Goal: Navigation & Orientation: Find specific page/section

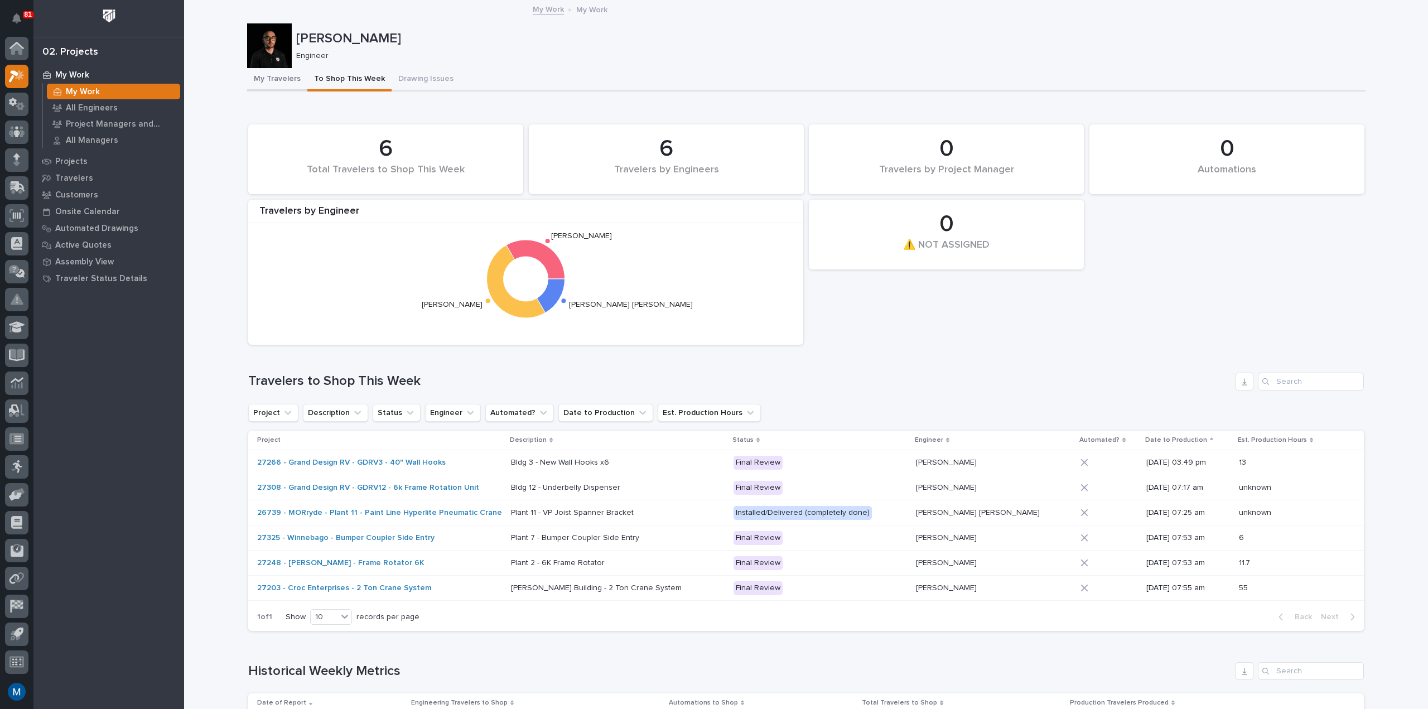
click at [263, 81] on button "My Travelers" at bounding box center [277, 79] width 60 height 23
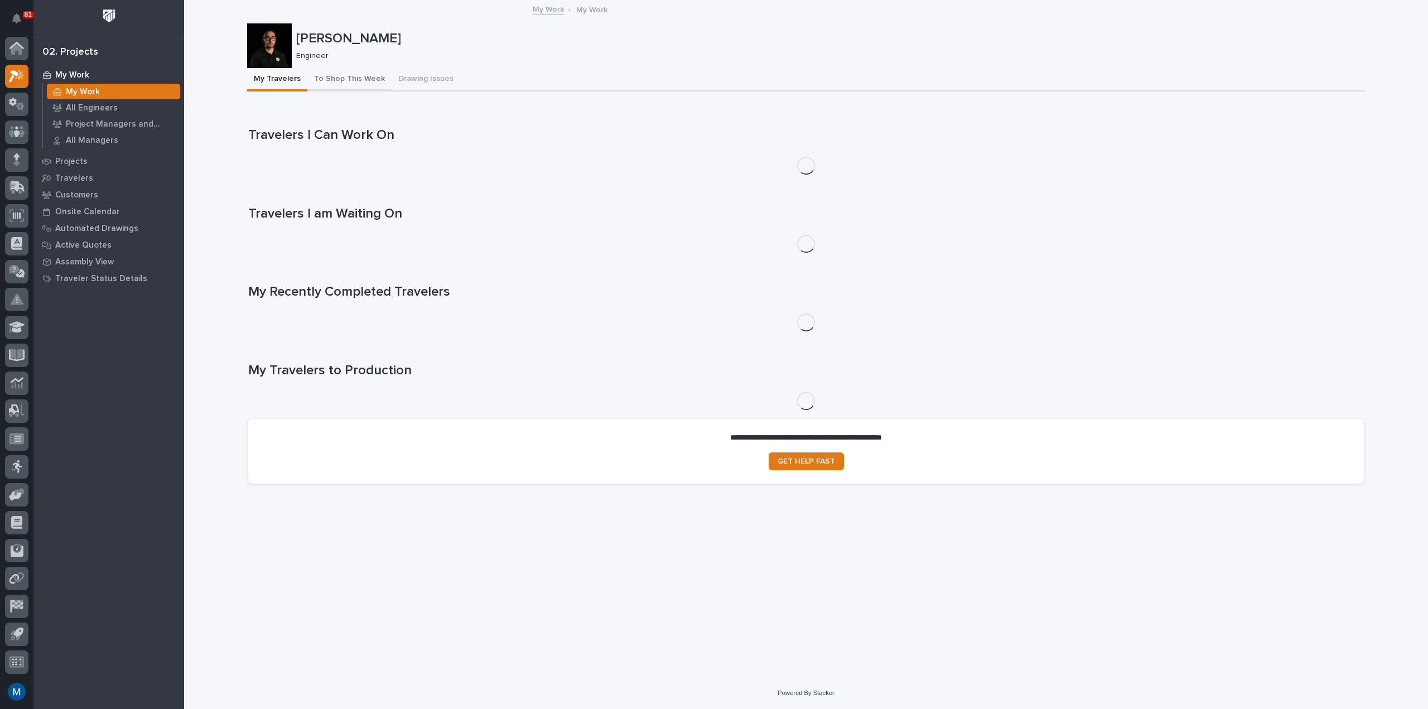
click at [329, 76] on button "To Shop This Week" at bounding box center [349, 79] width 84 height 23
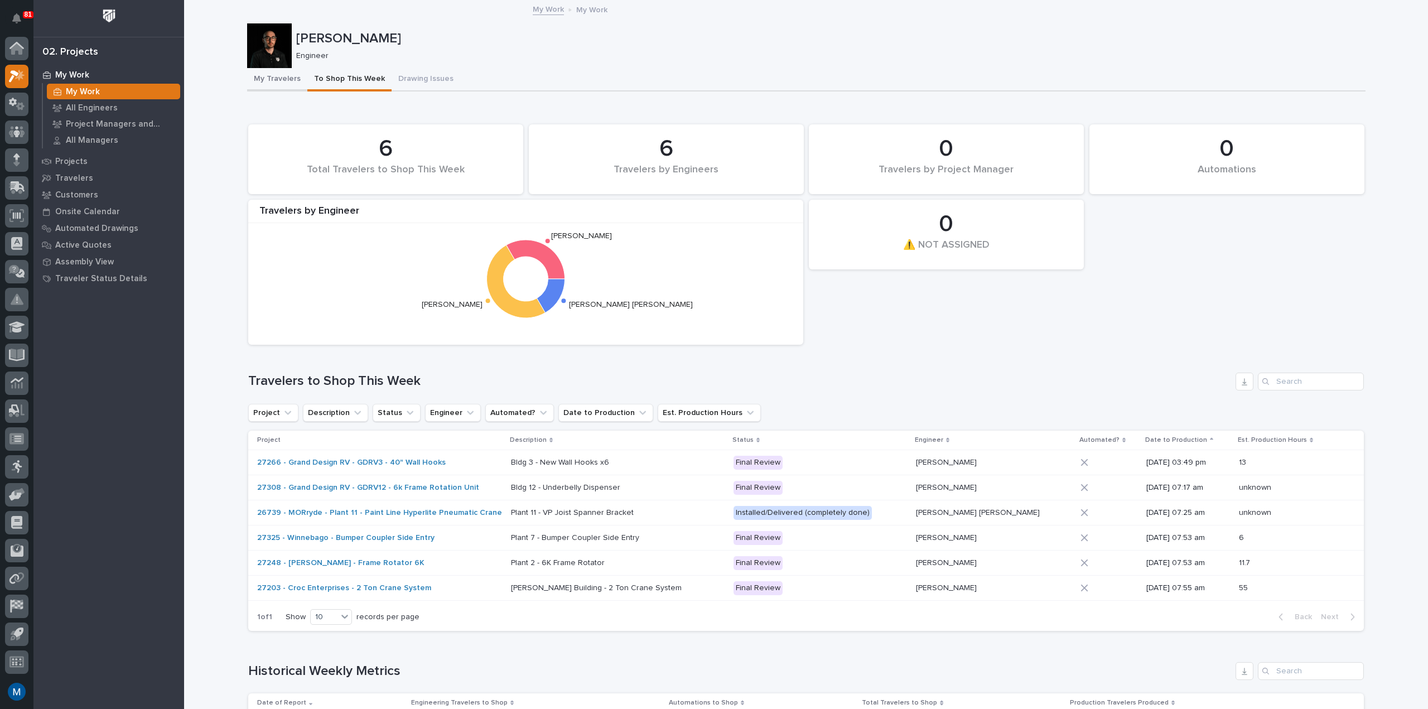
drag, startPoint x: 281, startPoint y: 81, endPoint x: 359, endPoint y: 80, distance: 78.1
click at [281, 81] on button "My Travelers" at bounding box center [277, 79] width 60 height 23
click at [359, 80] on button "To Shop This Week" at bounding box center [349, 79] width 84 height 23
click at [406, 75] on button "Drawing Issues" at bounding box center [426, 79] width 69 height 23
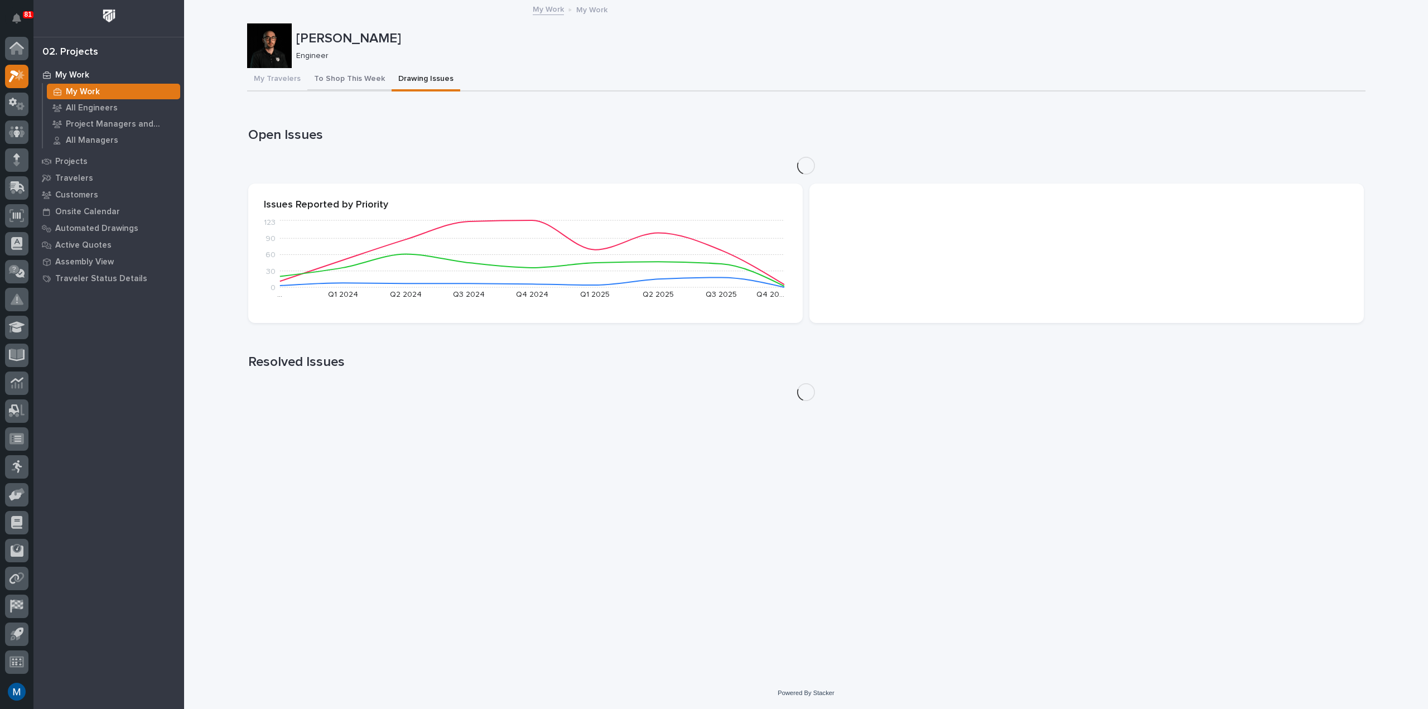
click at [345, 76] on button "To Shop This Week" at bounding box center [349, 79] width 84 height 23
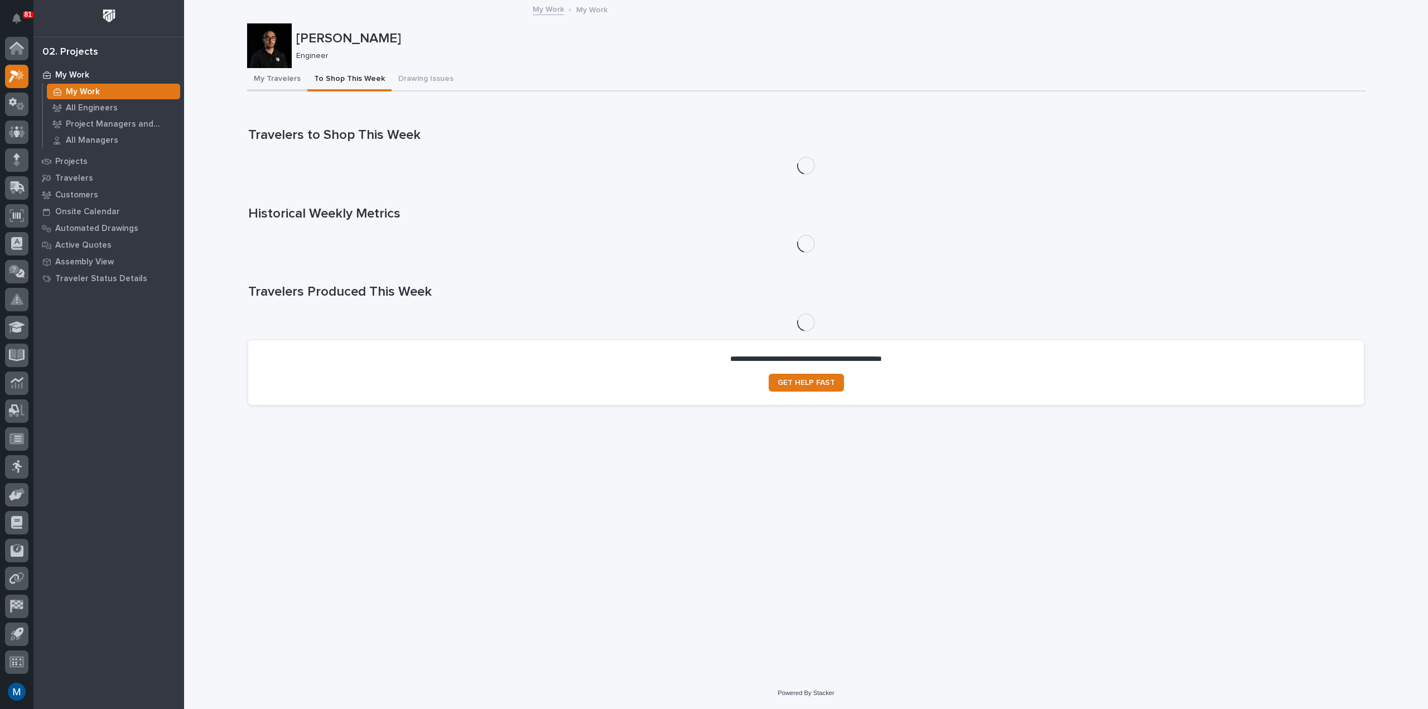
click at [275, 78] on button "My Travelers" at bounding box center [277, 79] width 60 height 23
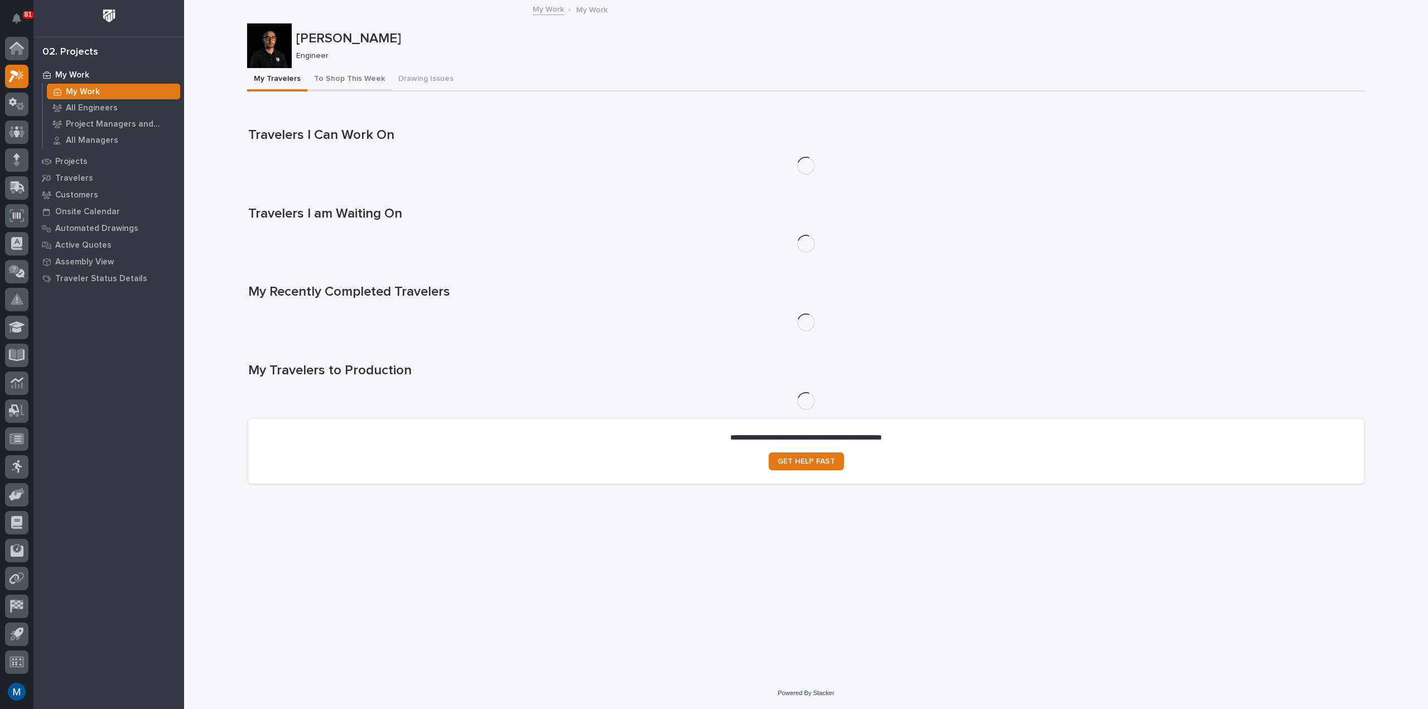
click at [353, 80] on button "To Shop This Week" at bounding box center [349, 79] width 84 height 23
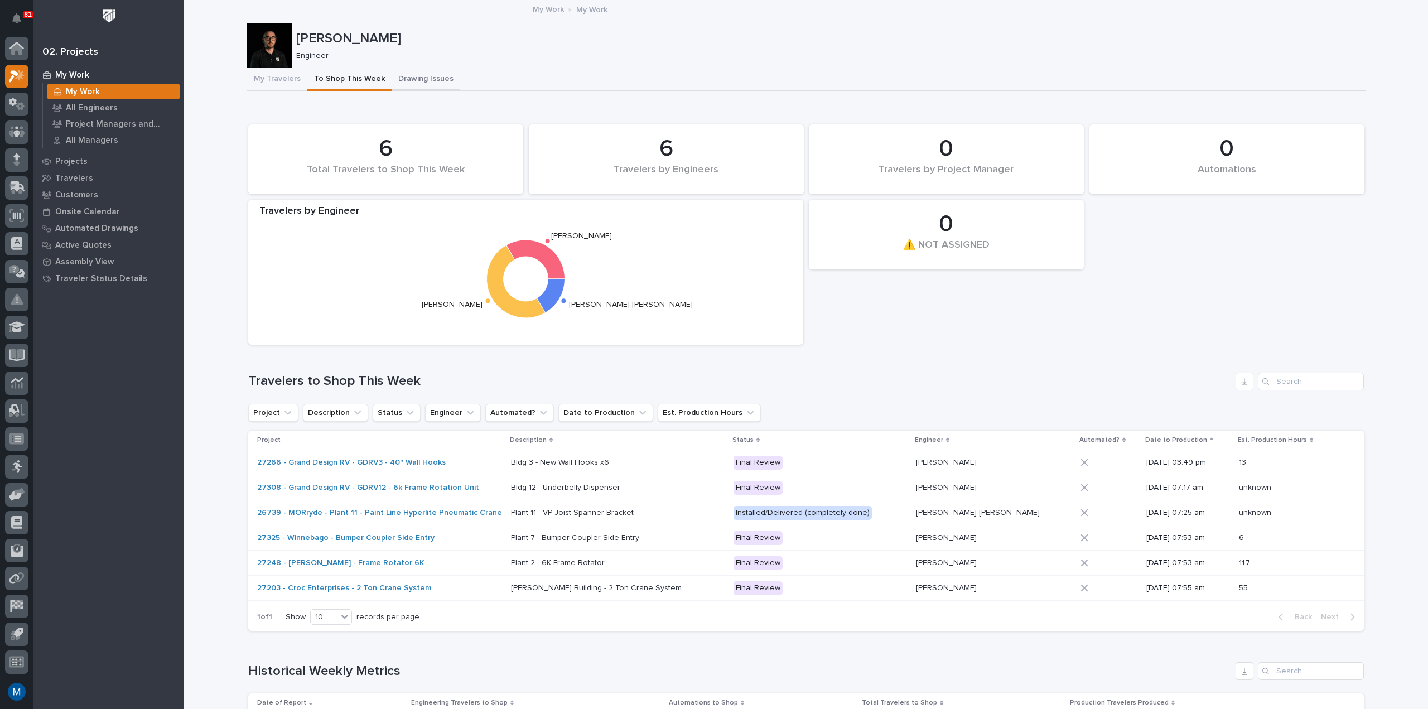
click at [431, 80] on button "Drawing Issues" at bounding box center [426, 79] width 69 height 23
click at [319, 78] on button "To Shop This Week" at bounding box center [349, 79] width 84 height 23
click at [263, 83] on button "My Travelers" at bounding box center [277, 79] width 60 height 23
click at [405, 72] on button "Drawing Issues" at bounding box center [426, 79] width 69 height 23
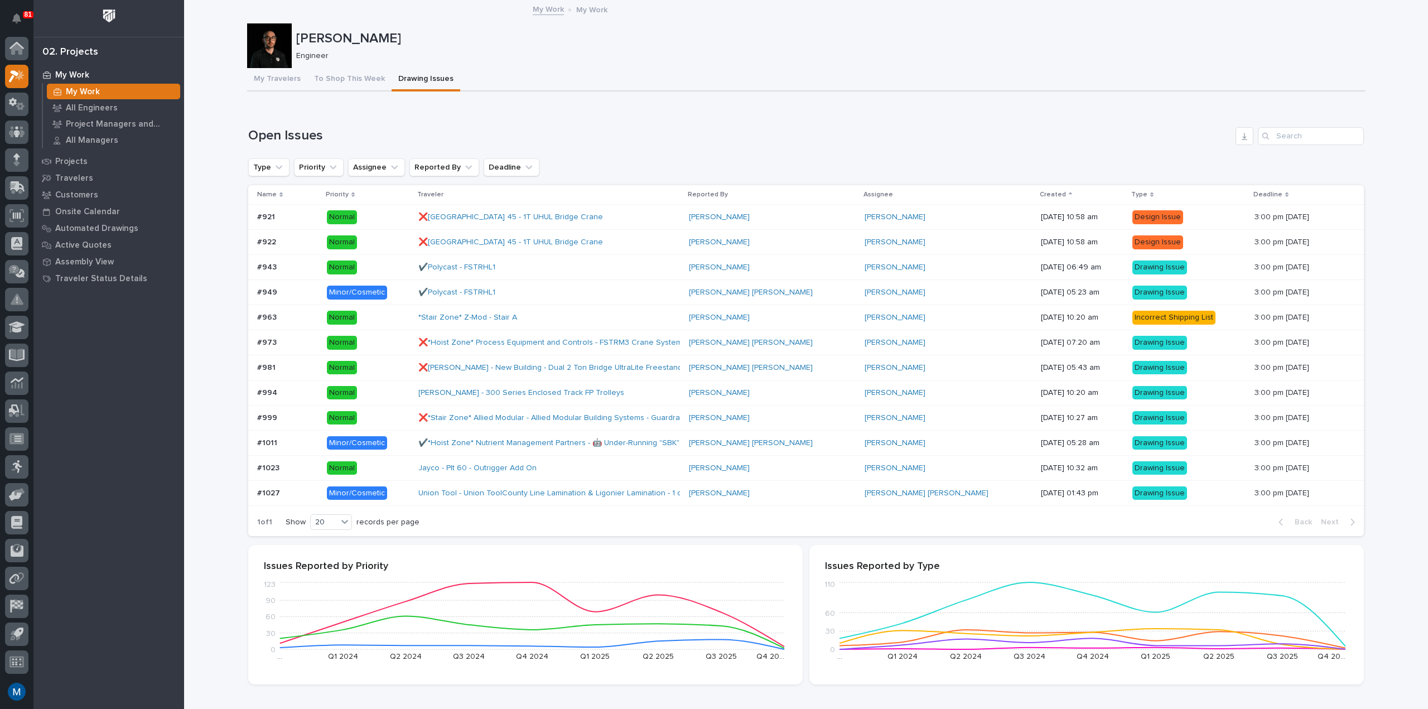
click at [293, 78] on button "My Travelers" at bounding box center [277, 79] width 60 height 23
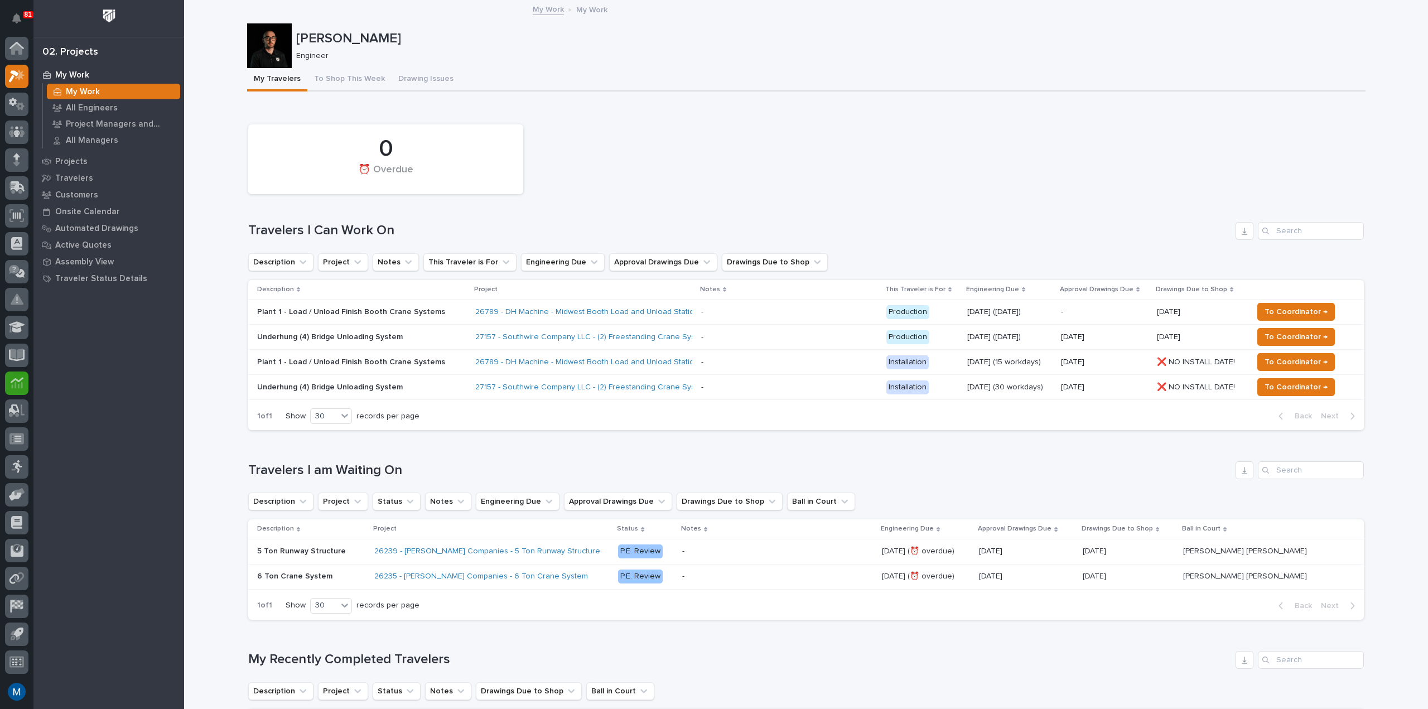
click at [359, 83] on button "To Shop This Week" at bounding box center [349, 79] width 84 height 23
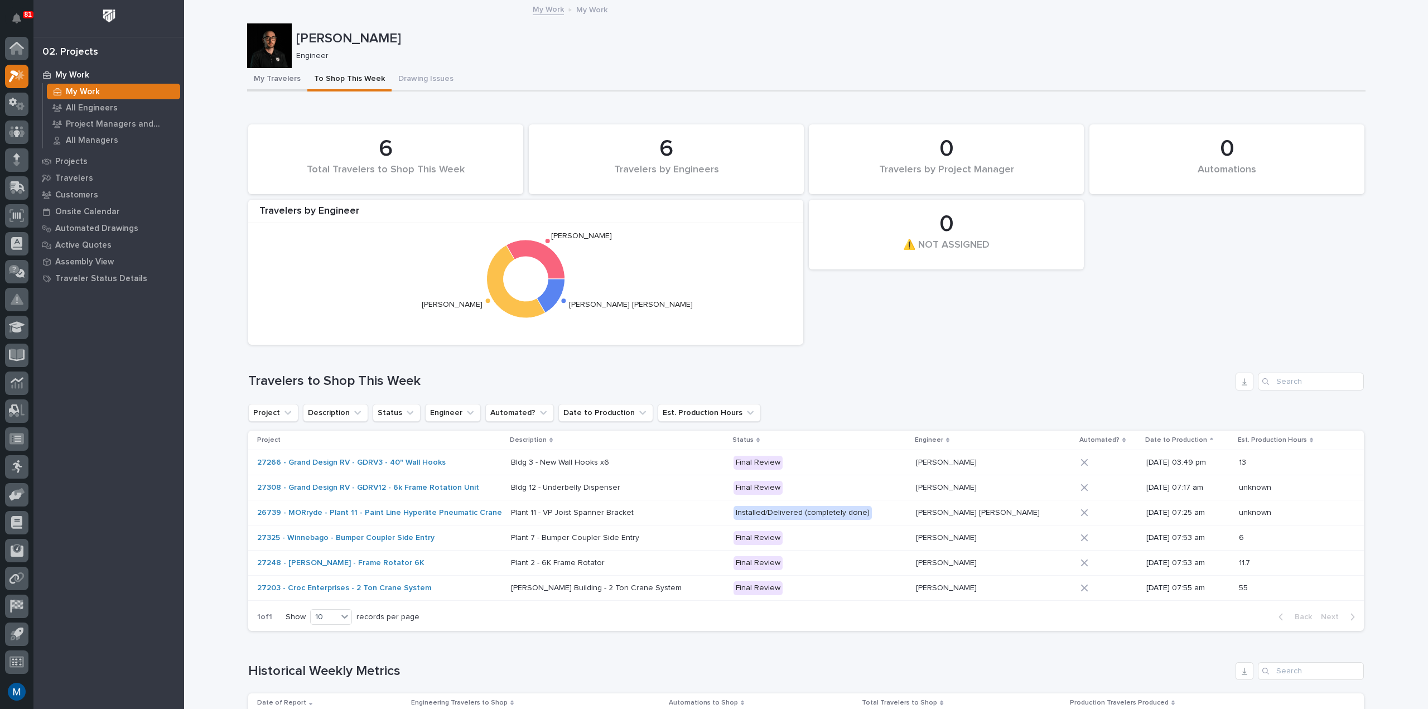
click at [287, 84] on button "My Travelers" at bounding box center [277, 79] width 60 height 23
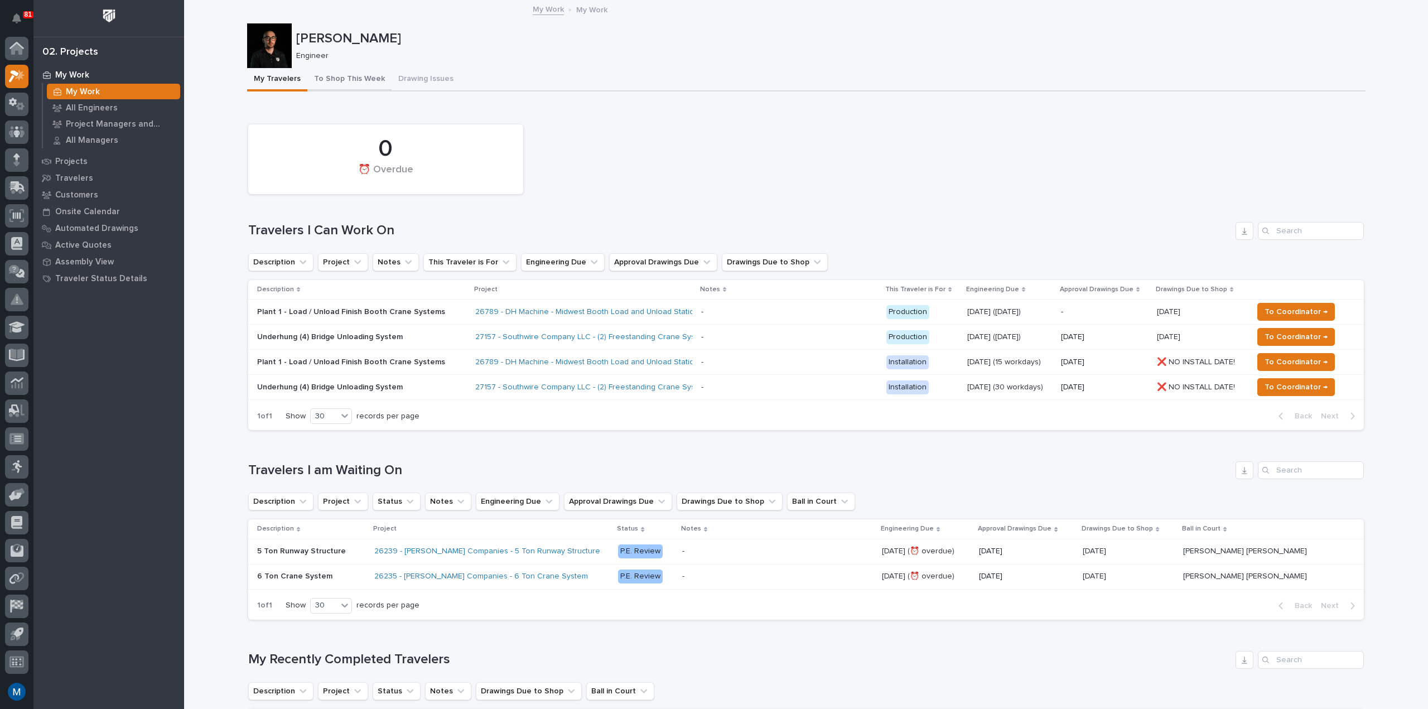
click at [348, 72] on button "To Shop This Week" at bounding box center [349, 79] width 84 height 23
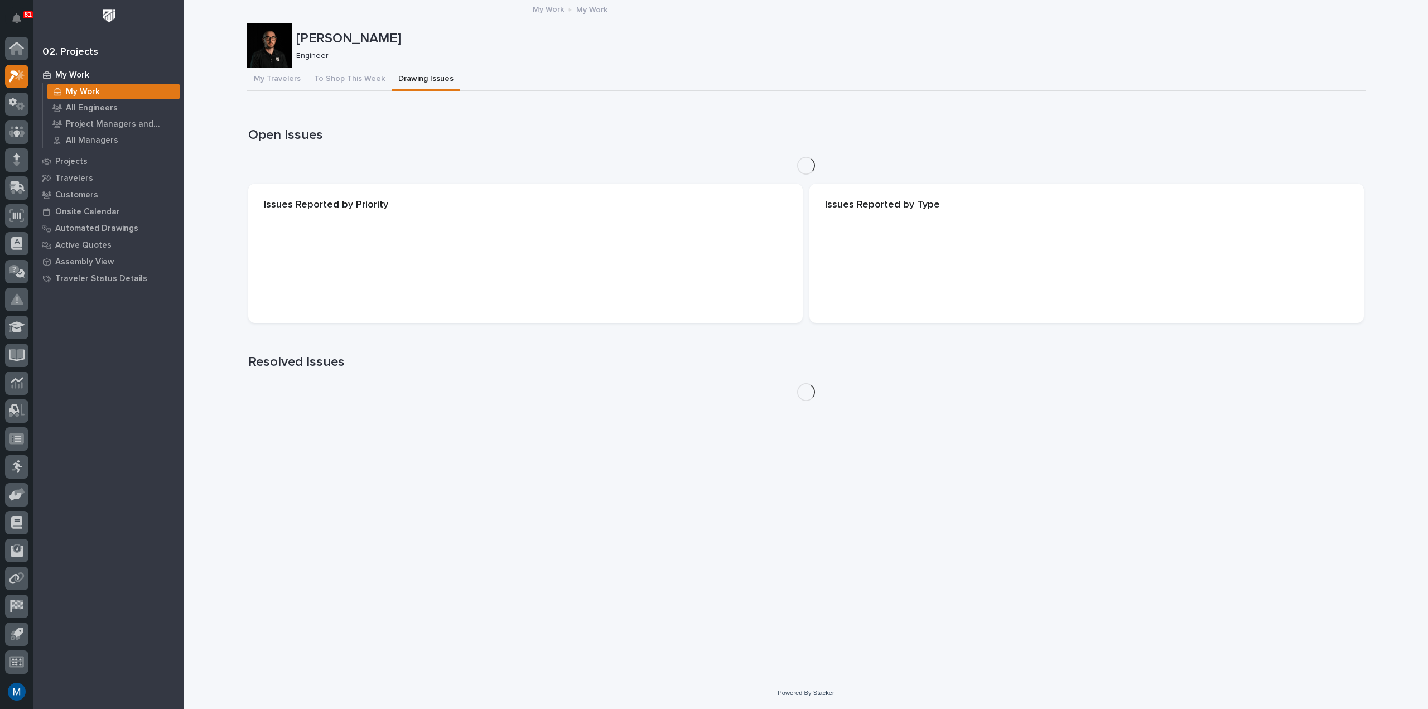
click at [422, 75] on button "Drawing Issues" at bounding box center [426, 79] width 69 height 23
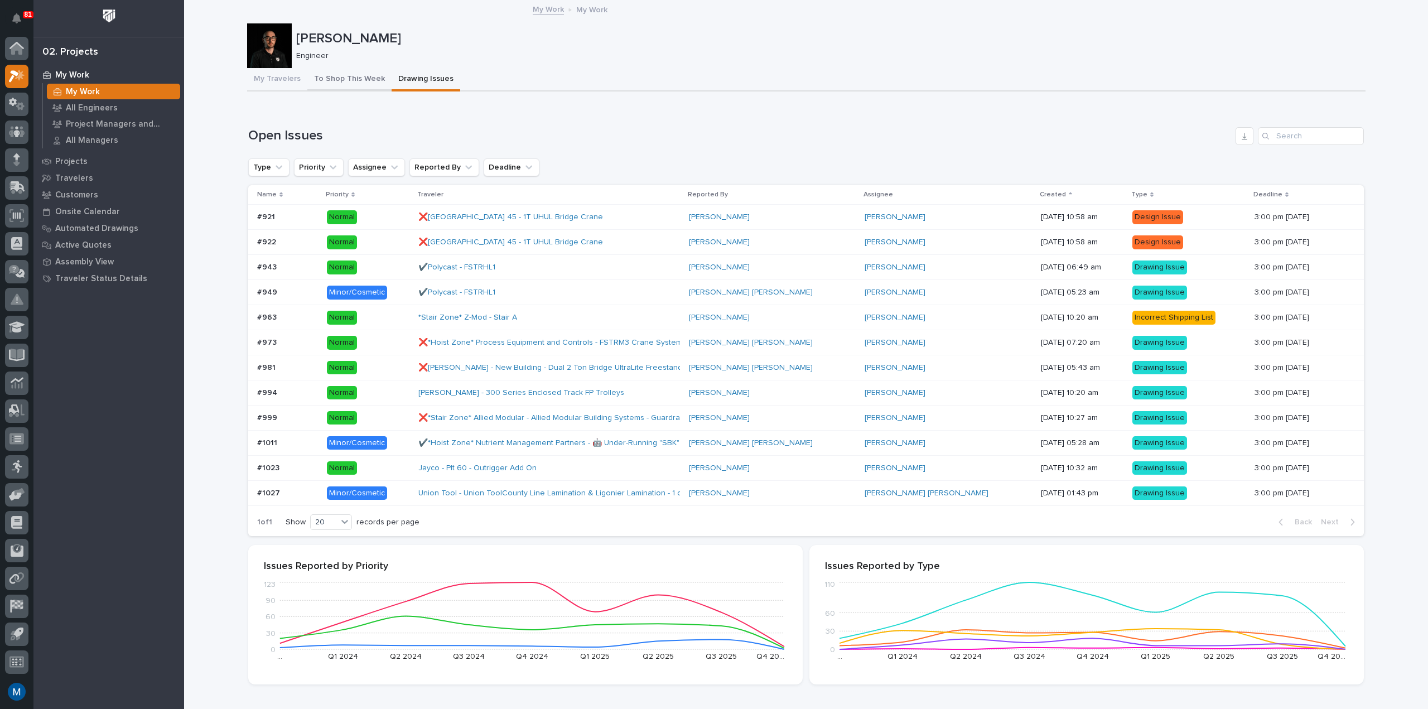
click at [357, 74] on button "To Shop This Week" at bounding box center [349, 79] width 84 height 23
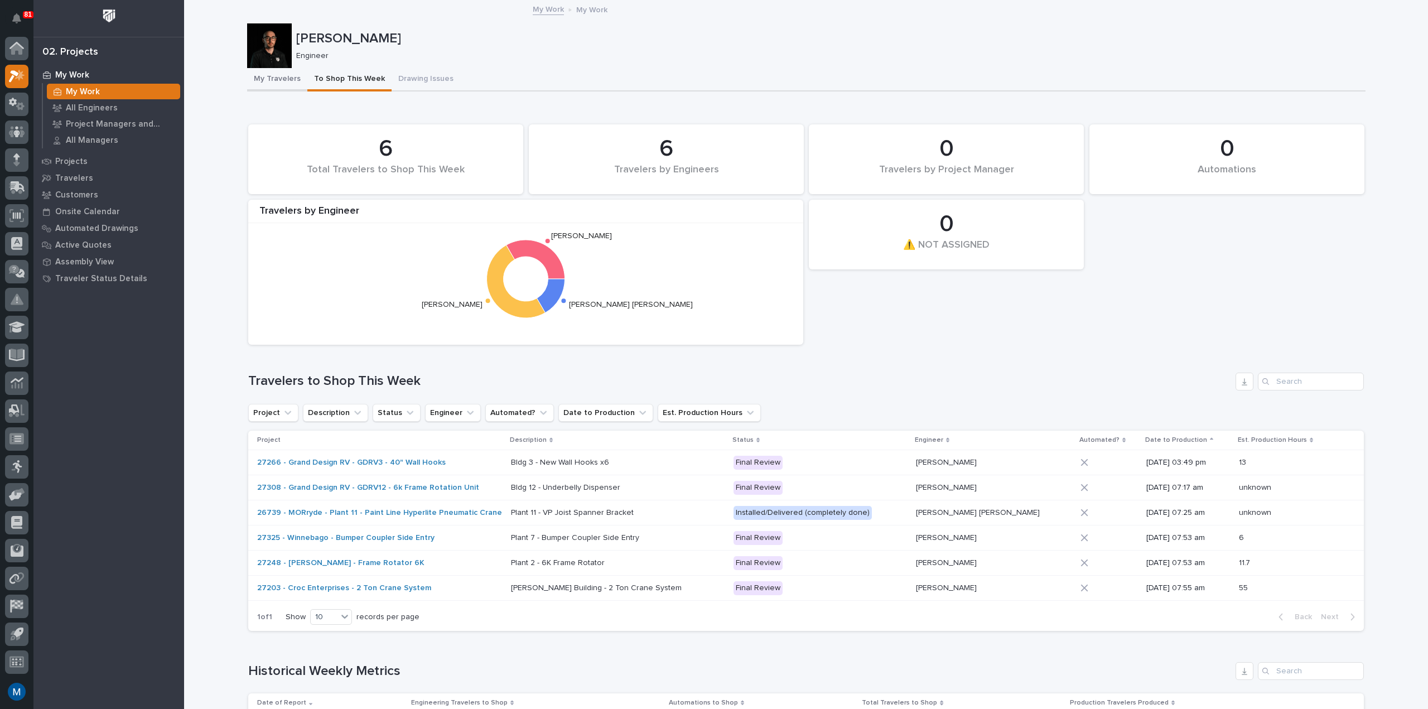
click at [287, 86] on button "My Travelers" at bounding box center [277, 79] width 60 height 23
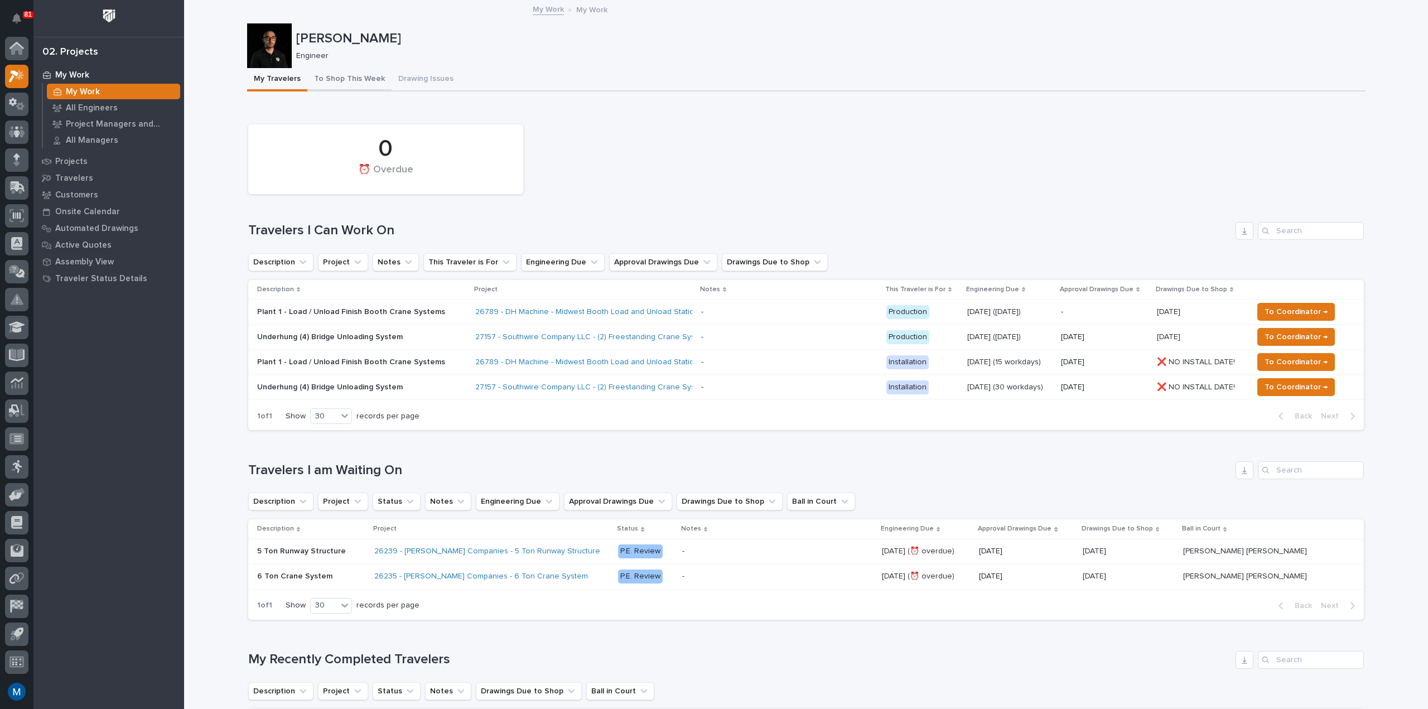
click at [346, 84] on button "To Shop This Week" at bounding box center [349, 79] width 84 height 23
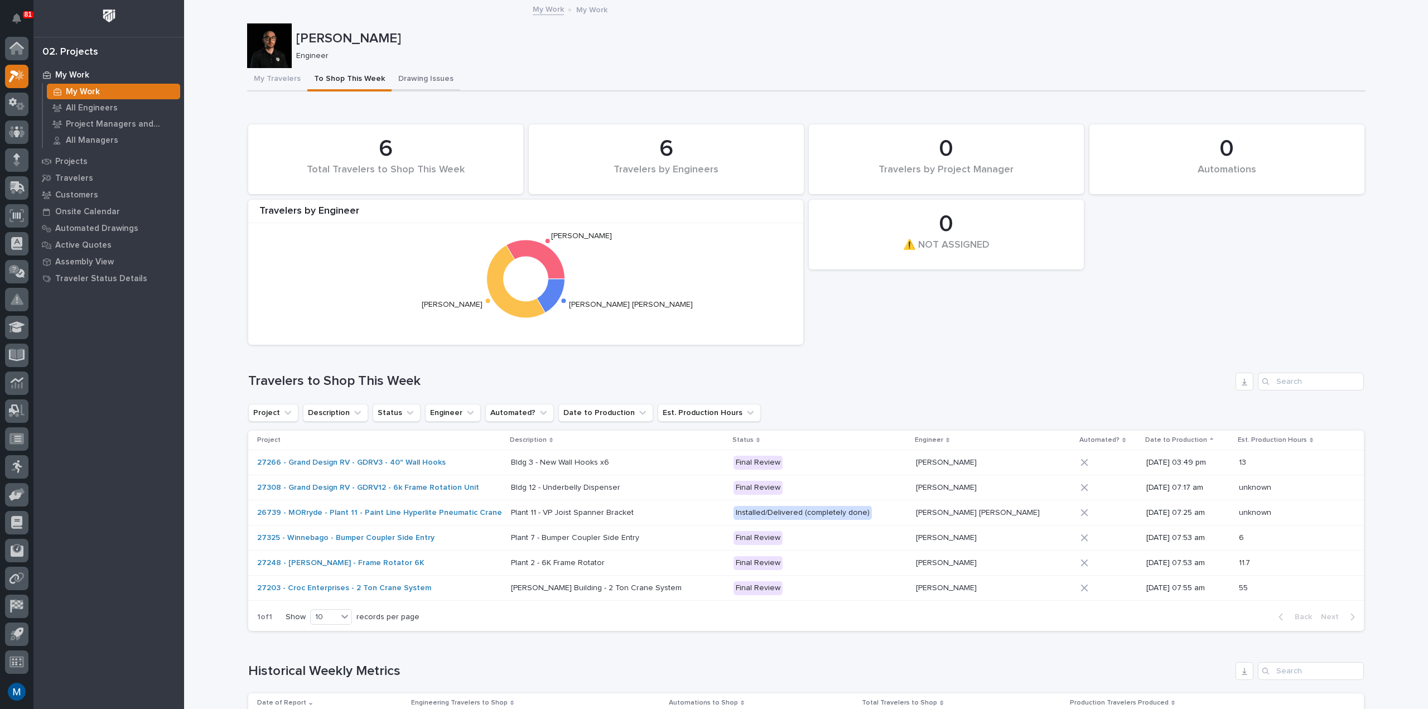
click at [412, 78] on button "Drawing Issues" at bounding box center [426, 79] width 69 height 23
click at [352, 78] on button "To Shop This Week" at bounding box center [349, 79] width 84 height 23
click at [414, 76] on button "Drawing Issues" at bounding box center [426, 79] width 69 height 23
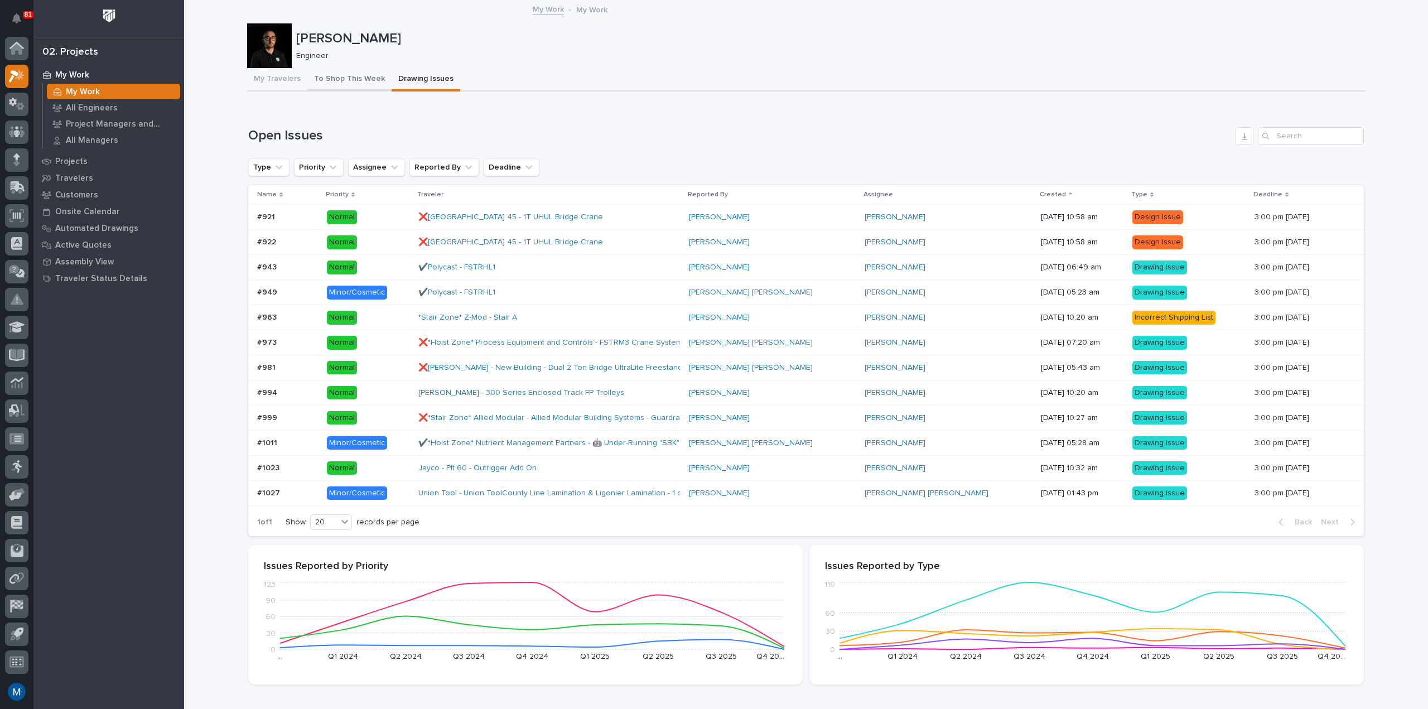
click at [334, 84] on button "To Shop This Week" at bounding box center [349, 79] width 84 height 23
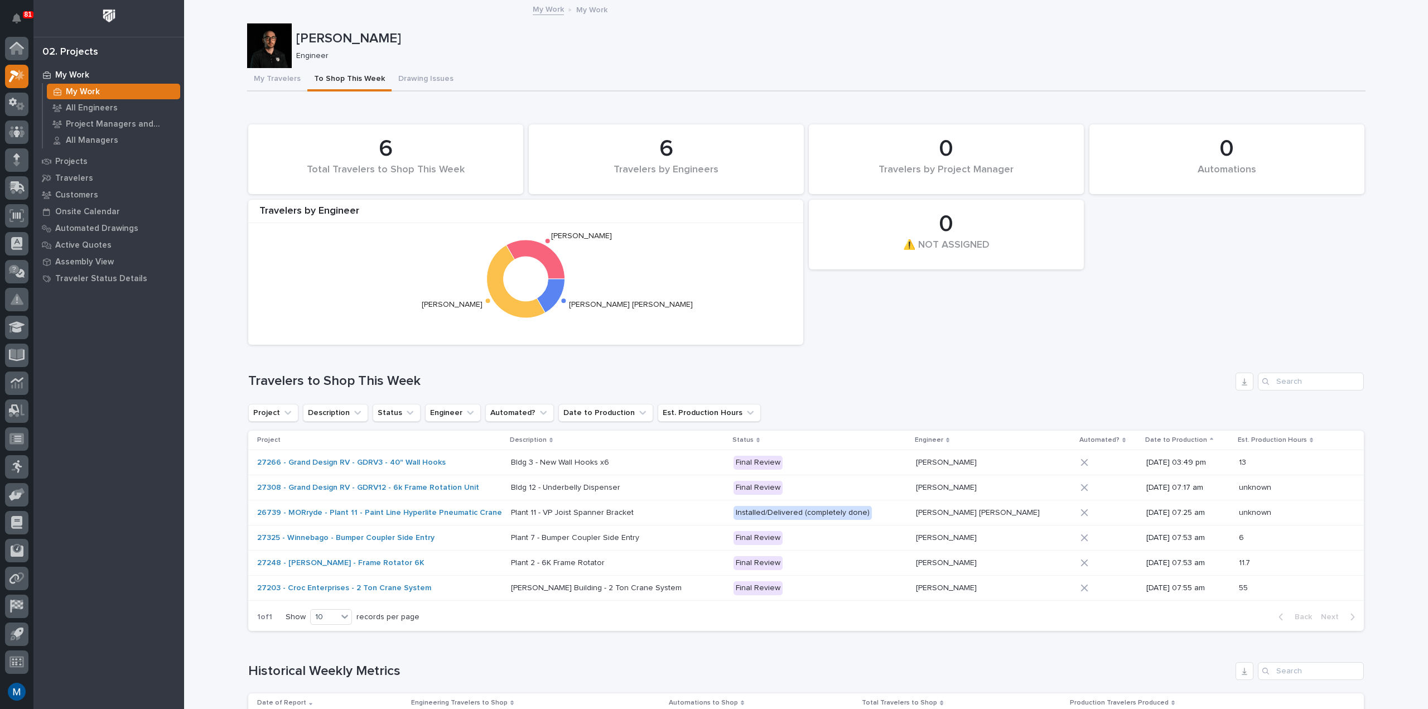
click at [307, 83] on button "To Shop This Week" at bounding box center [349, 79] width 84 height 23
click at [284, 81] on button "My Travelers" at bounding box center [277, 79] width 60 height 23
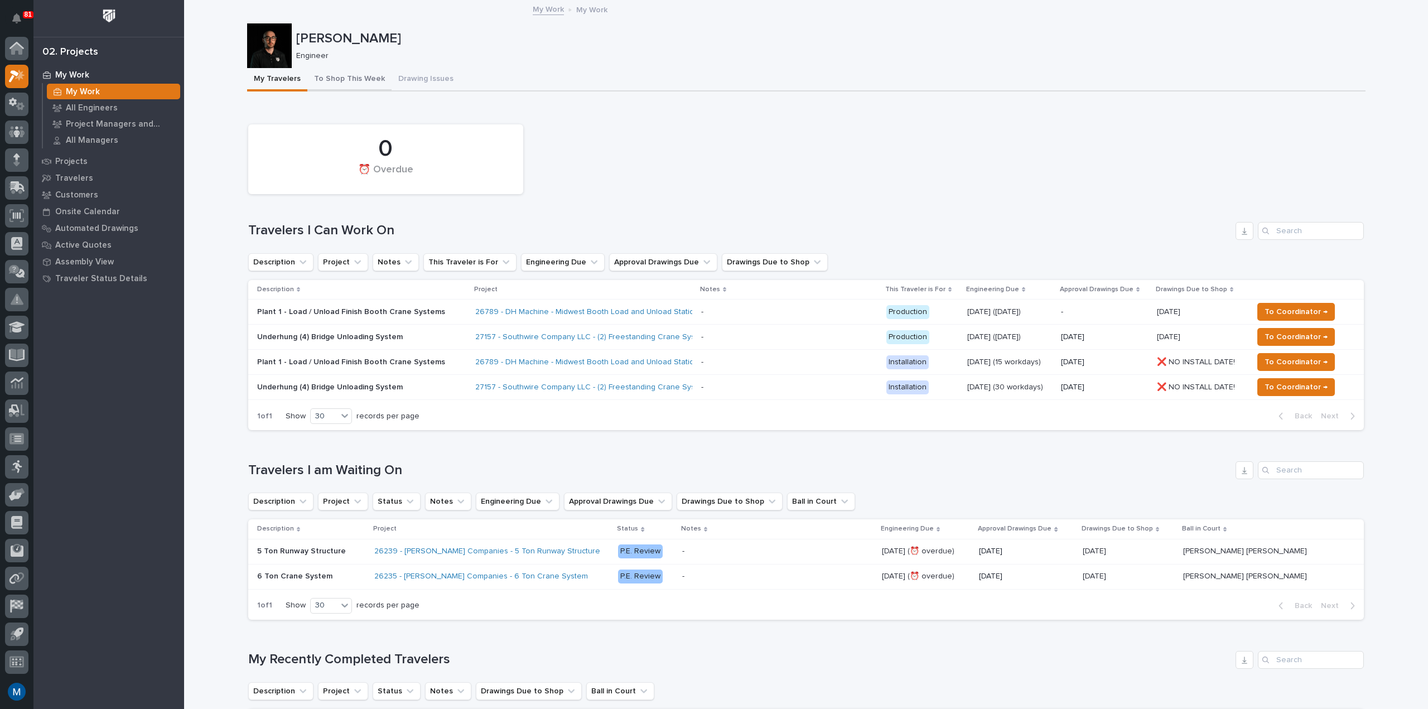
click at [358, 81] on button "To Shop This Week" at bounding box center [349, 79] width 84 height 23
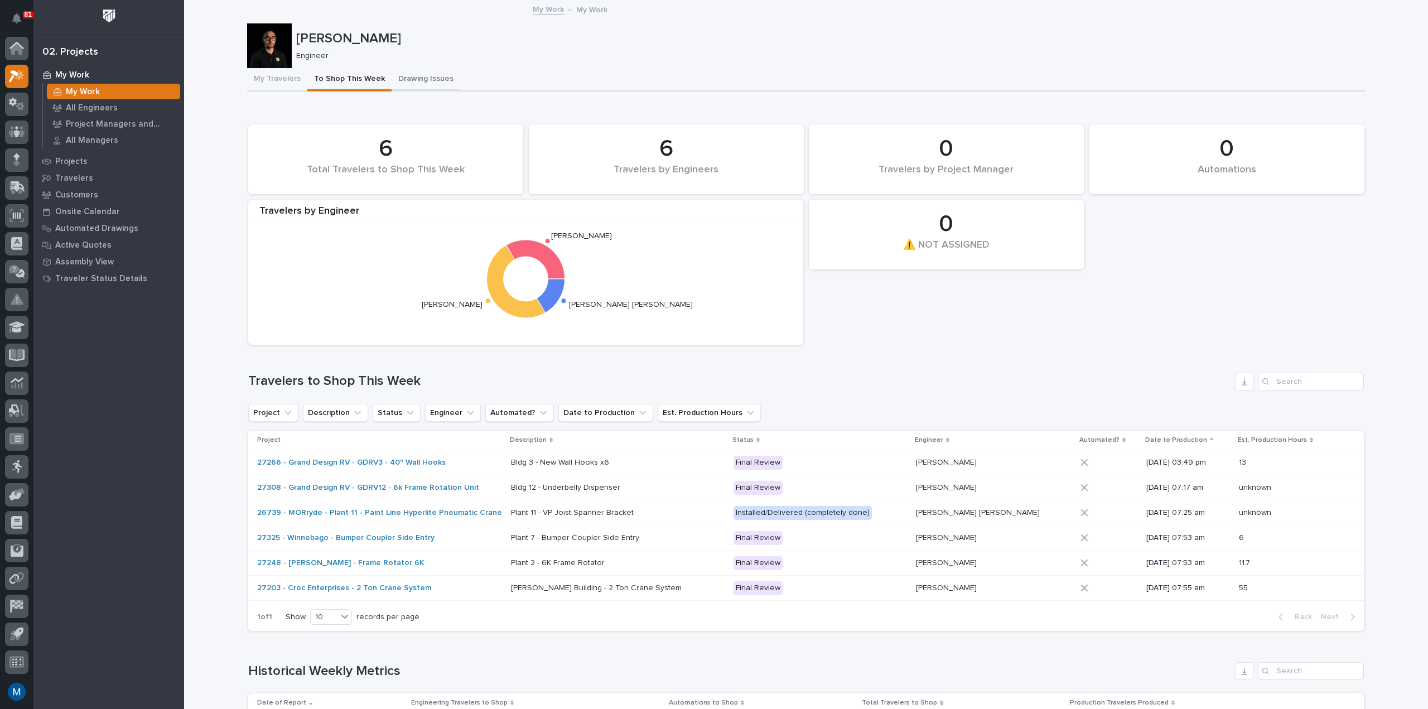
click at [406, 79] on button "Drawing Issues" at bounding box center [426, 79] width 69 height 23
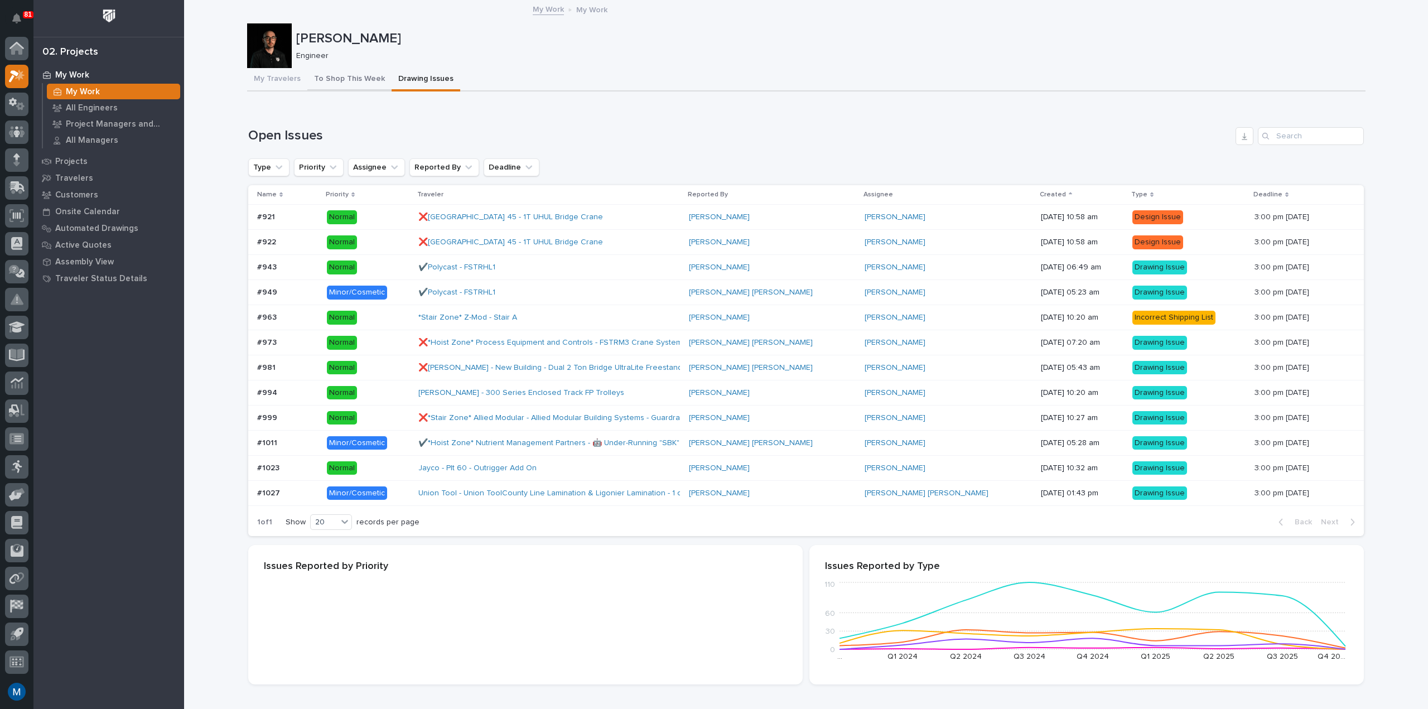
click at [348, 77] on button "To Shop This Week" at bounding box center [349, 79] width 84 height 23
